Goal: Information Seeking & Learning: Learn about a topic

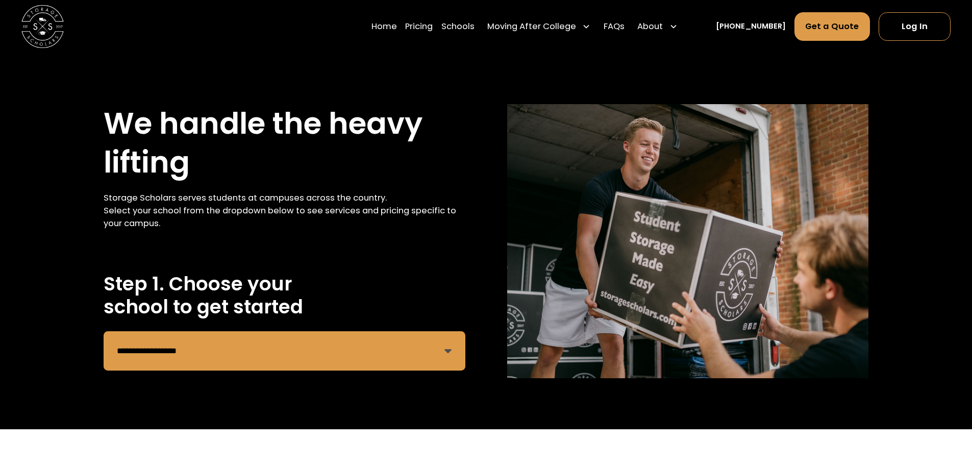
click at [275, 351] on select "**********" at bounding box center [284, 350] width 361 height 39
click at [727, 55] on div "**********" at bounding box center [486, 241] width 972 height 376
click at [397, 22] on link "Home" at bounding box center [384, 27] width 26 height 30
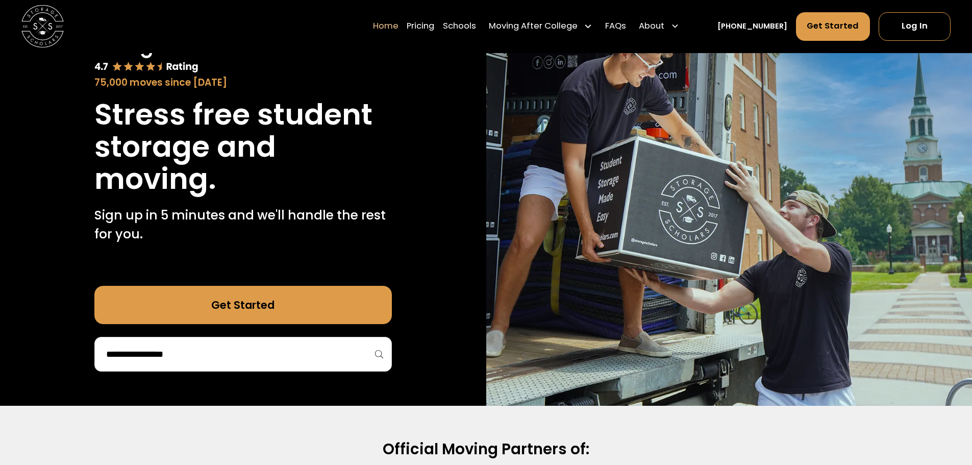
scroll to position [102, 0]
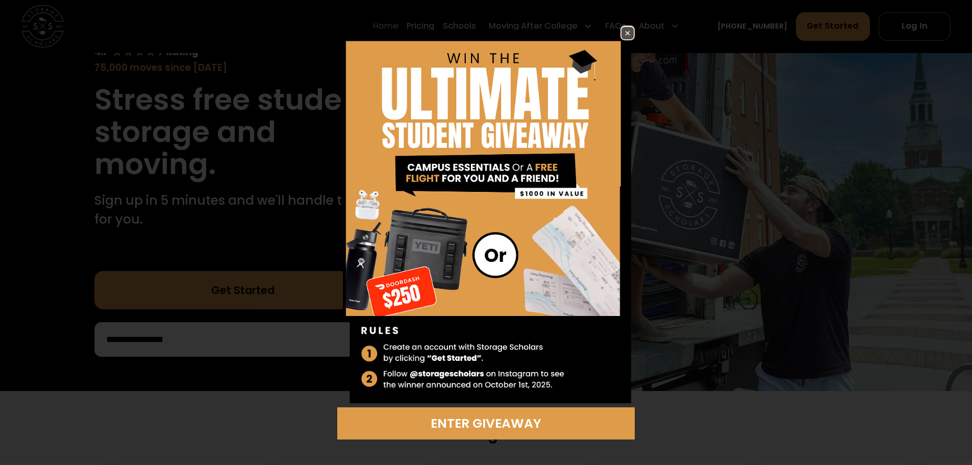
click at [631, 29] on img at bounding box center [627, 33] width 12 height 12
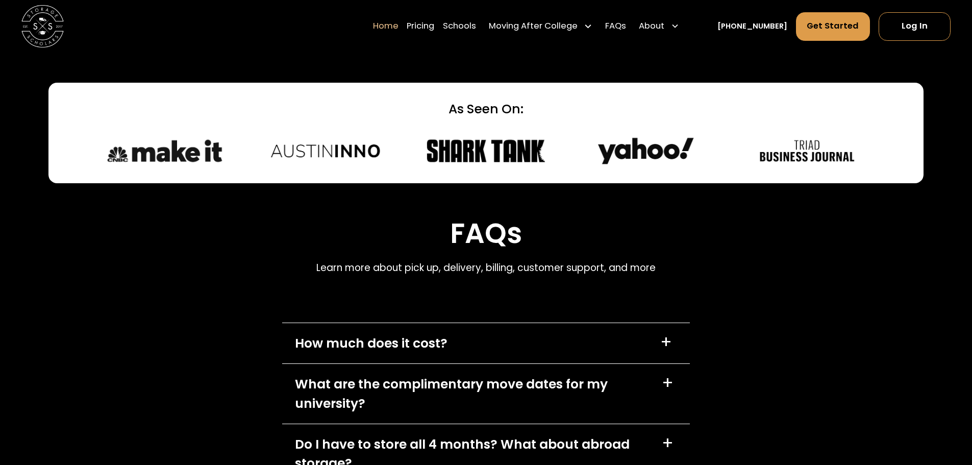
scroll to position [2958, 0]
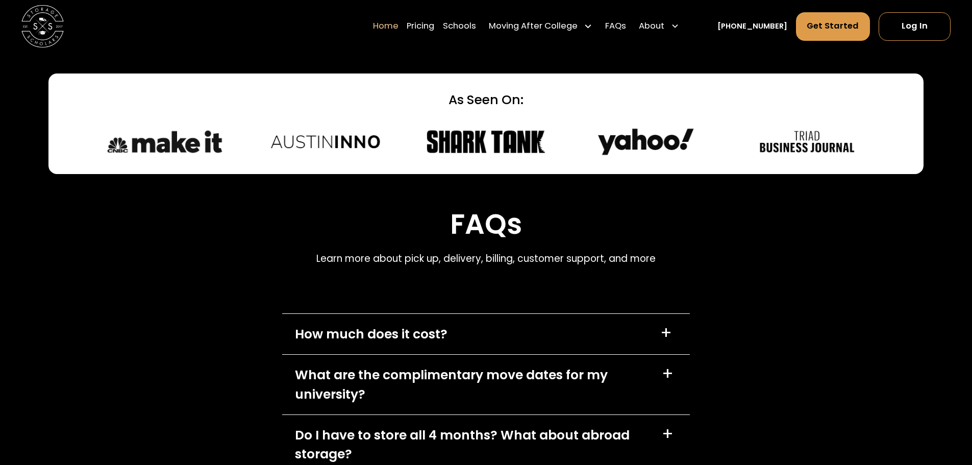
click at [628, 314] on div "How much does it cost? +" at bounding box center [486, 334] width 408 height 40
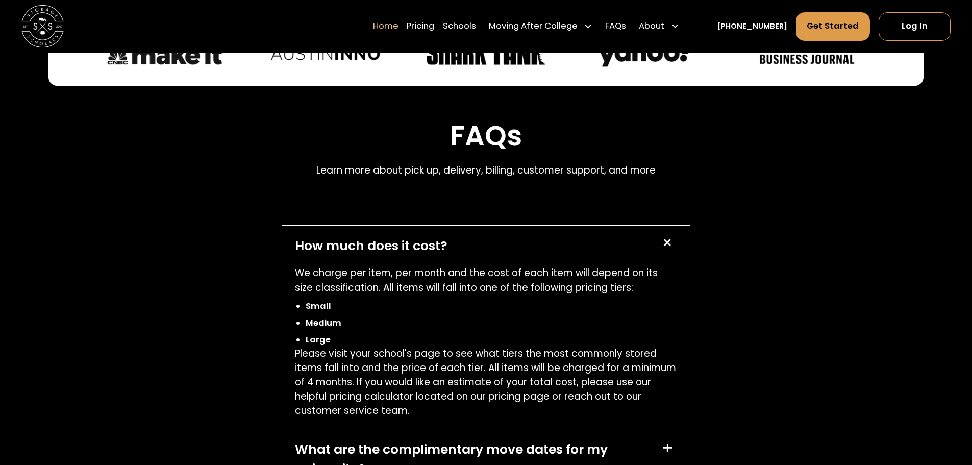
scroll to position [3162, 0]
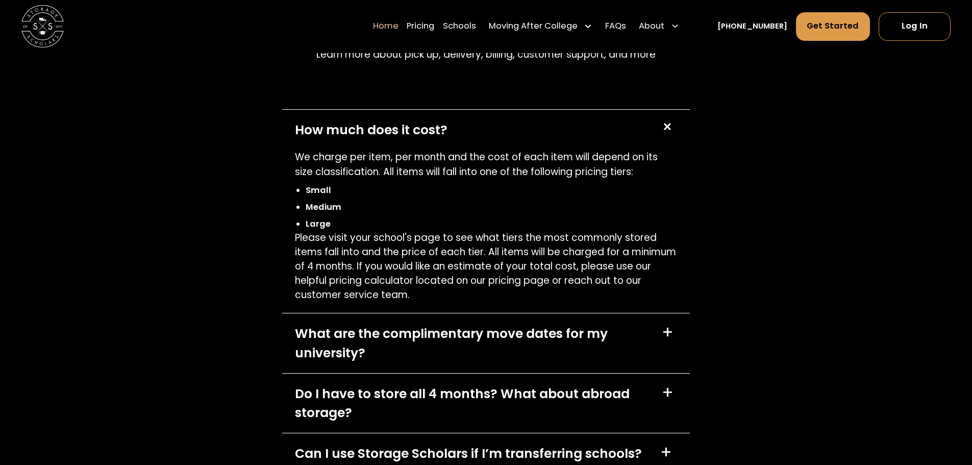
click at [582, 324] on div "What are the complimentary move dates for my university?" at bounding box center [472, 343] width 354 height 38
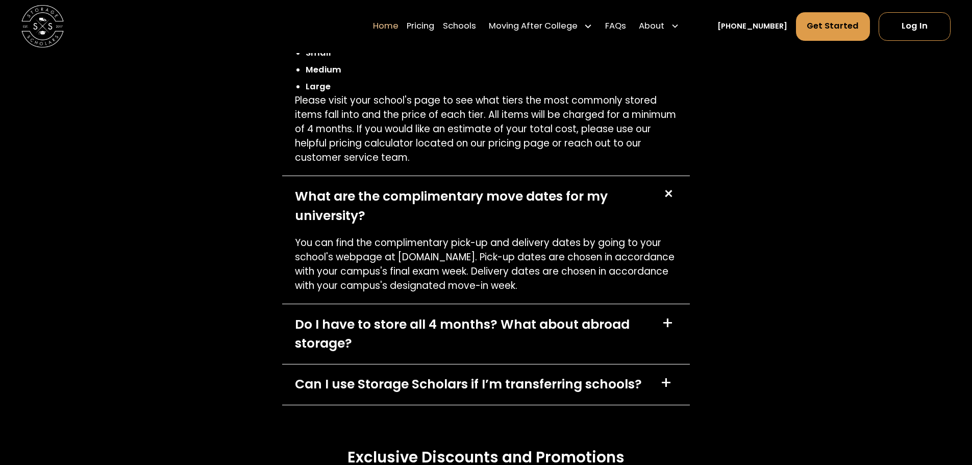
scroll to position [3315, 0]
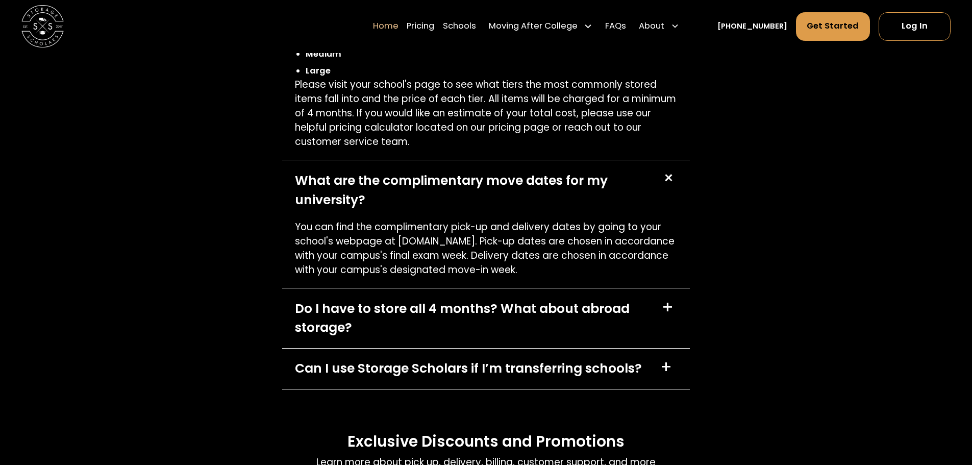
click at [574, 299] on div "Do I have to store all 4 months? What about abroad storage?" at bounding box center [472, 318] width 354 height 38
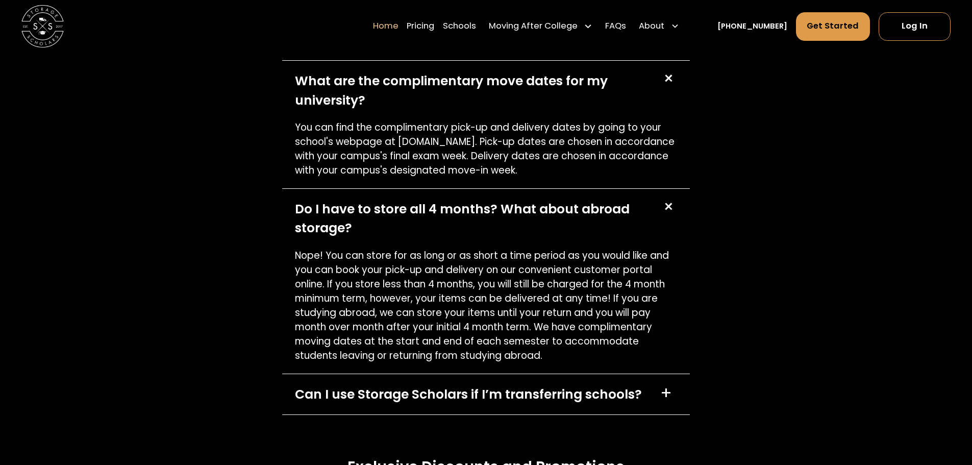
scroll to position [3417, 0]
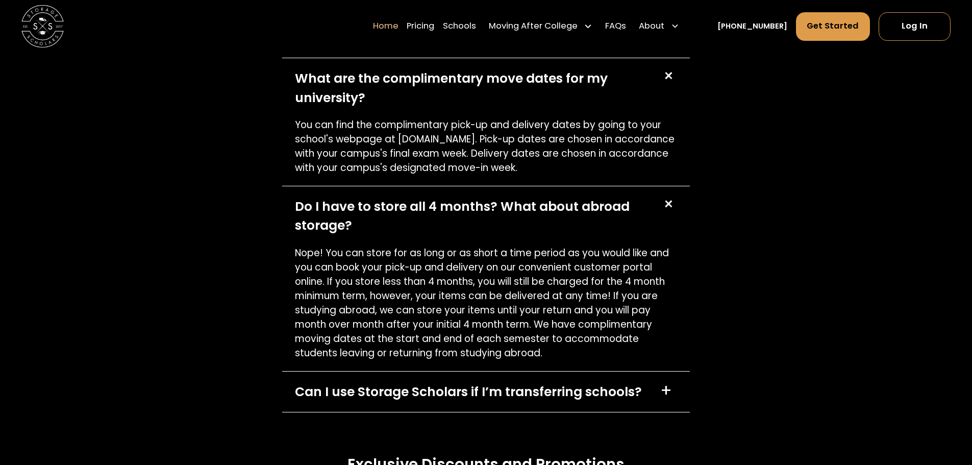
click at [607, 382] on div "Can I use Storage Scholars if I’m transferring schools?" at bounding box center [468, 391] width 347 height 19
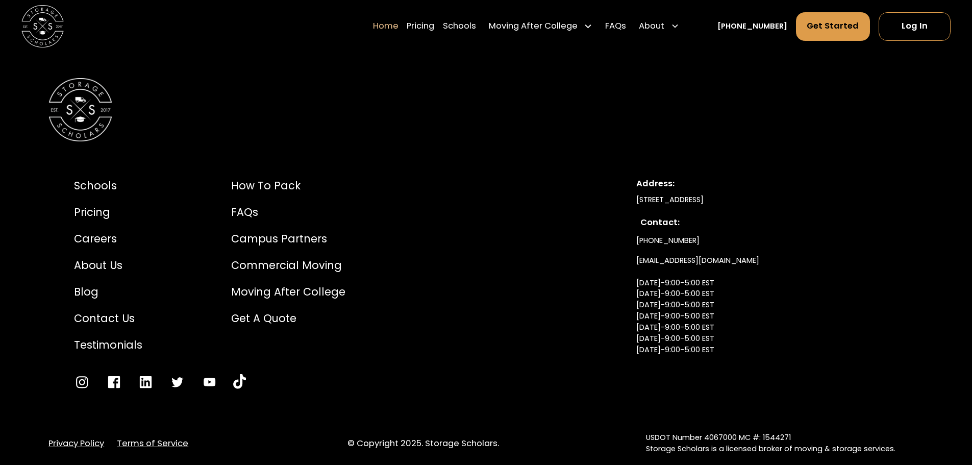
scroll to position [4044, 0]
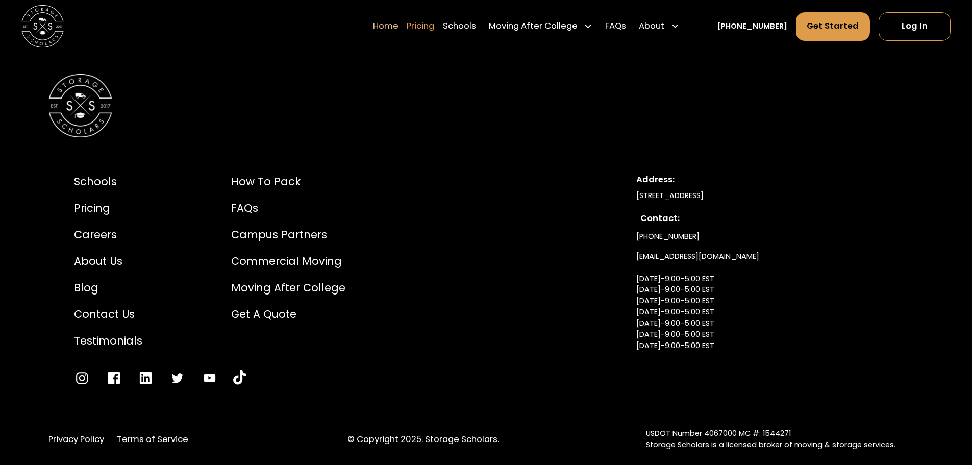
click at [429, 29] on link "Pricing" at bounding box center [420, 27] width 28 height 30
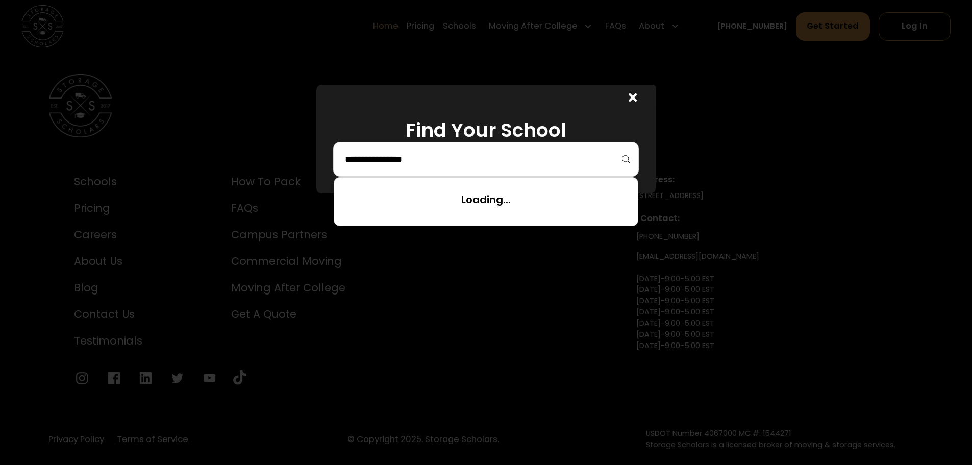
click at [433, 161] on input "search" at bounding box center [486, 158] width 284 height 17
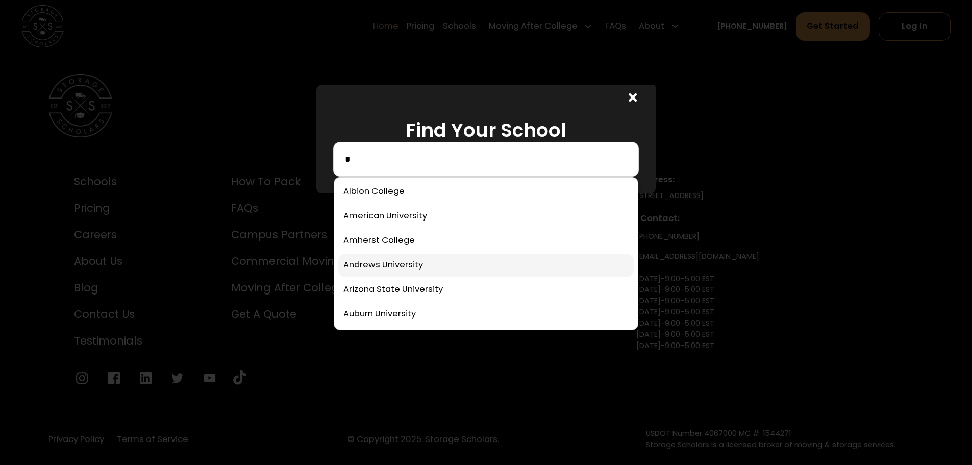
scroll to position [27, 0]
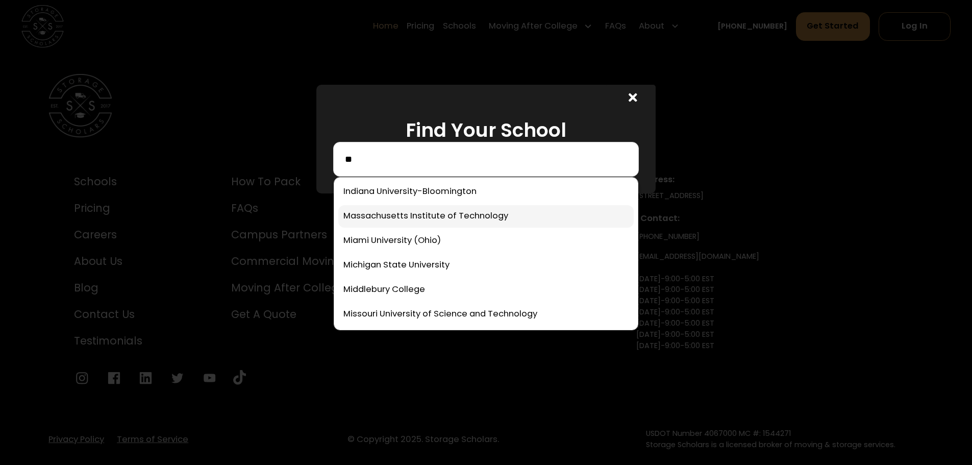
type input "**"
click at [470, 219] on link at bounding box center [485, 216] width 295 height 22
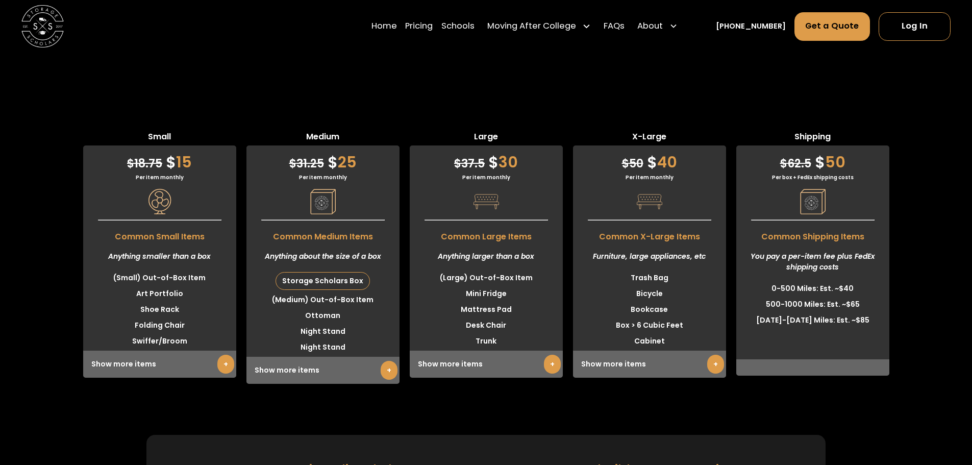
scroll to position [2684, 0]
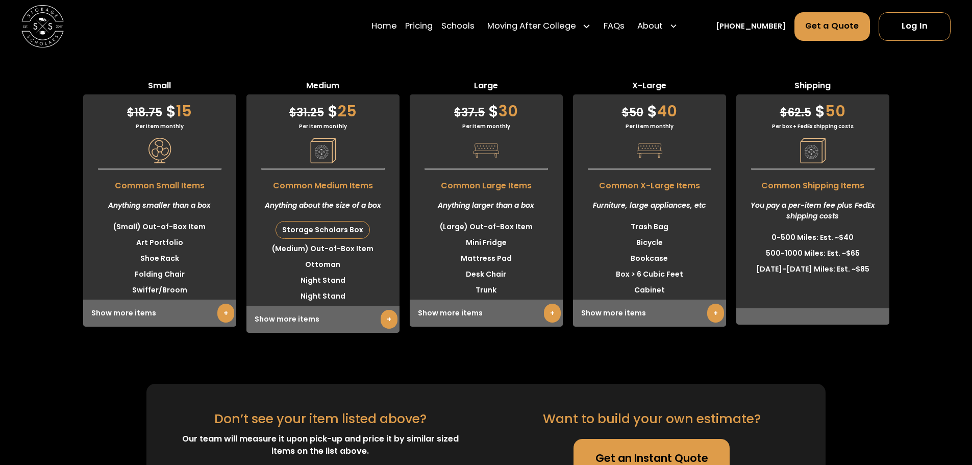
click at [172, 326] on div "Show more items +" at bounding box center [159, 312] width 153 height 27
click at [222, 322] on link "+" at bounding box center [225, 312] width 17 height 19
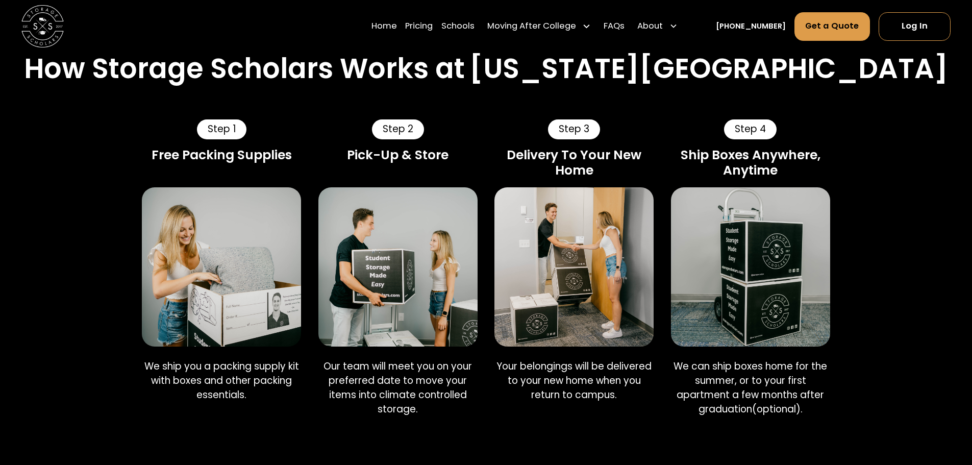
scroll to position [542, 0]
